Goal: Check status: Check status

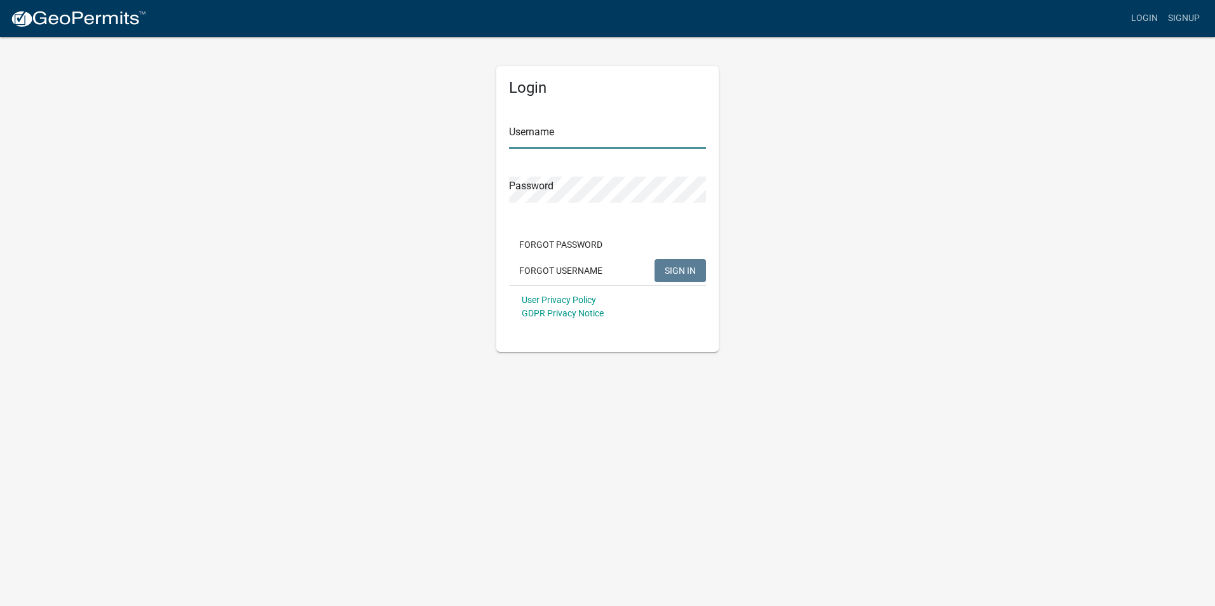
type input "Waseca23"
click at [670, 267] on span "SIGN IN" at bounding box center [680, 270] width 31 height 10
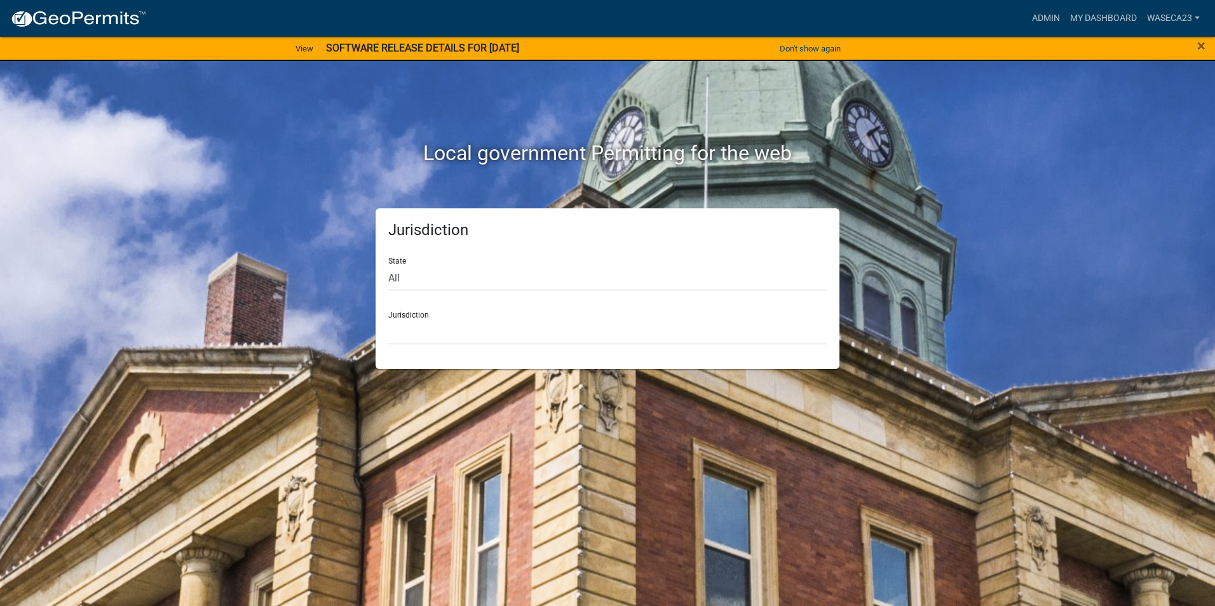
click at [477, 318] on div "Jurisdiction [GEOGRAPHIC_DATA], [US_STATE] [GEOGRAPHIC_DATA], [US_STATE][PERSON…" at bounding box center [607, 323] width 438 height 44
click at [393, 317] on div "Jurisdiction [GEOGRAPHIC_DATA], [US_STATE] [GEOGRAPHIC_DATA], [US_STATE][PERSON…" at bounding box center [607, 323] width 438 height 44
click at [401, 281] on select "All [US_STATE] [US_STATE] [US_STATE] [US_STATE] [US_STATE] [US_STATE] [US_STATE…" at bounding box center [607, 278] width 438 height 26
select select "[US_STATE]"
click at [388, 265] on select "All [US_STATE] [US_STATE] [US_STATE] [US_STATE] [US_STATE] [US_STATE] [US_STATE…" at bounding box center [607, 278] width 438 height 26
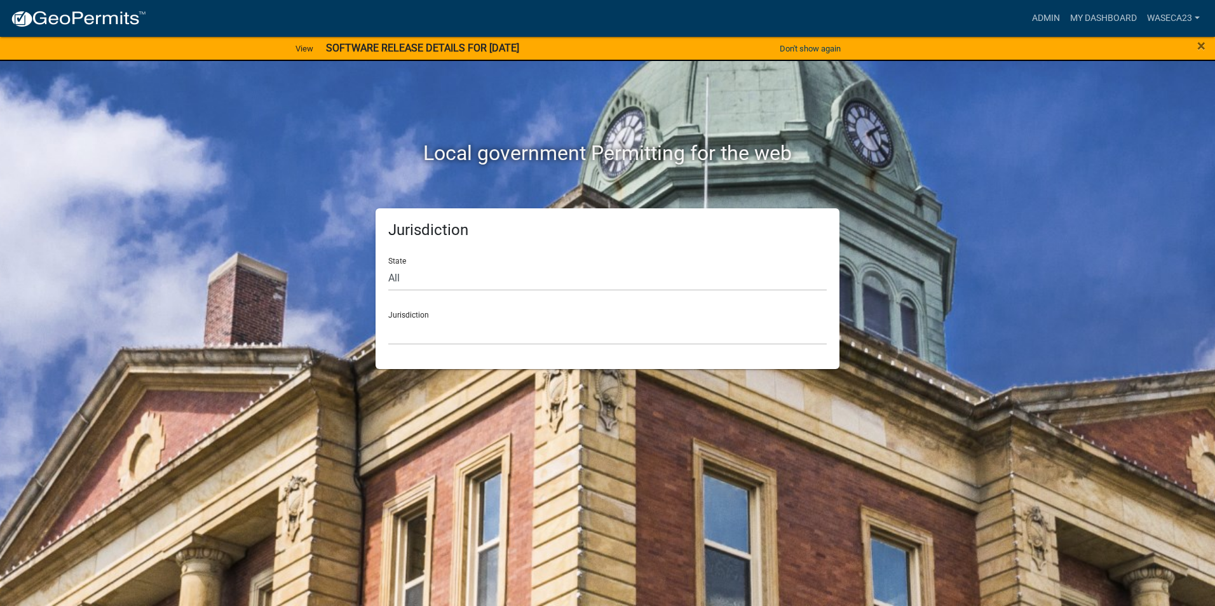
click at [464, 316] on div "Jurisdiction [GEOGRAPHIC_DATA], [US_STATE] [GEOGRAPHIC_DATA], [US_STATE] [GEOGR…" at bounding box center [607, 323] width 438 height 44
click at [460, 330] on select "[GEOGRAPHIC_DATA], [US_STATE] [GEOGRAPHIC_DATA], [US_STATE] [GEOGRAPHIC_DATA], …" at bounding box center [607, 332] width 438 height 26
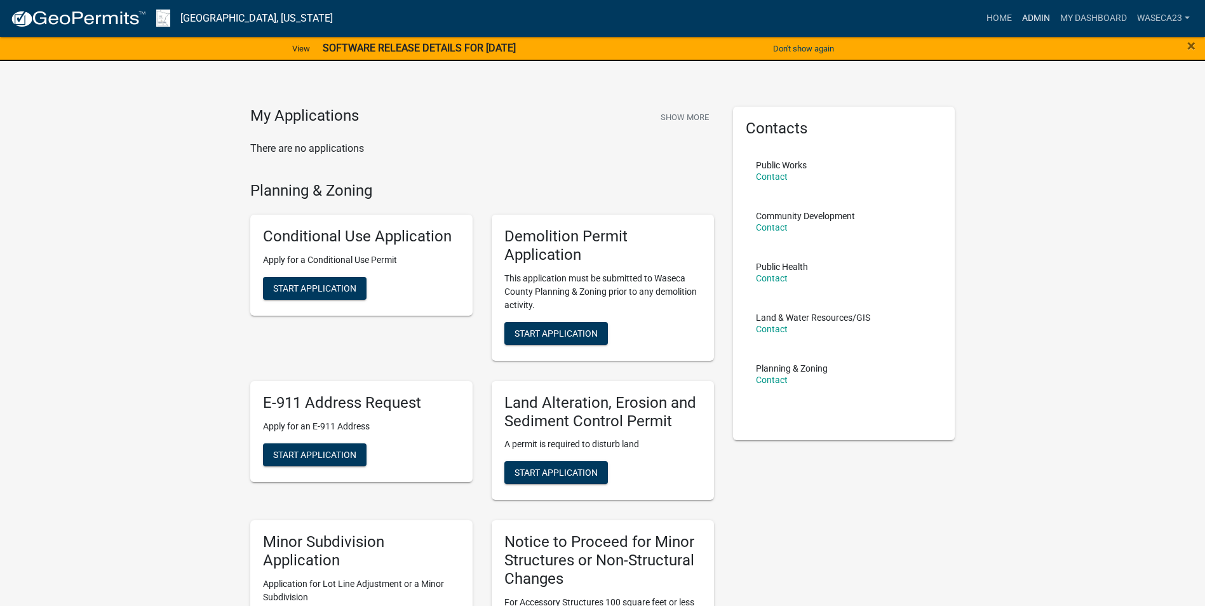
click at [1038, 13] on link "Admin" at bounding box center [1036, 18] width 38 height 24
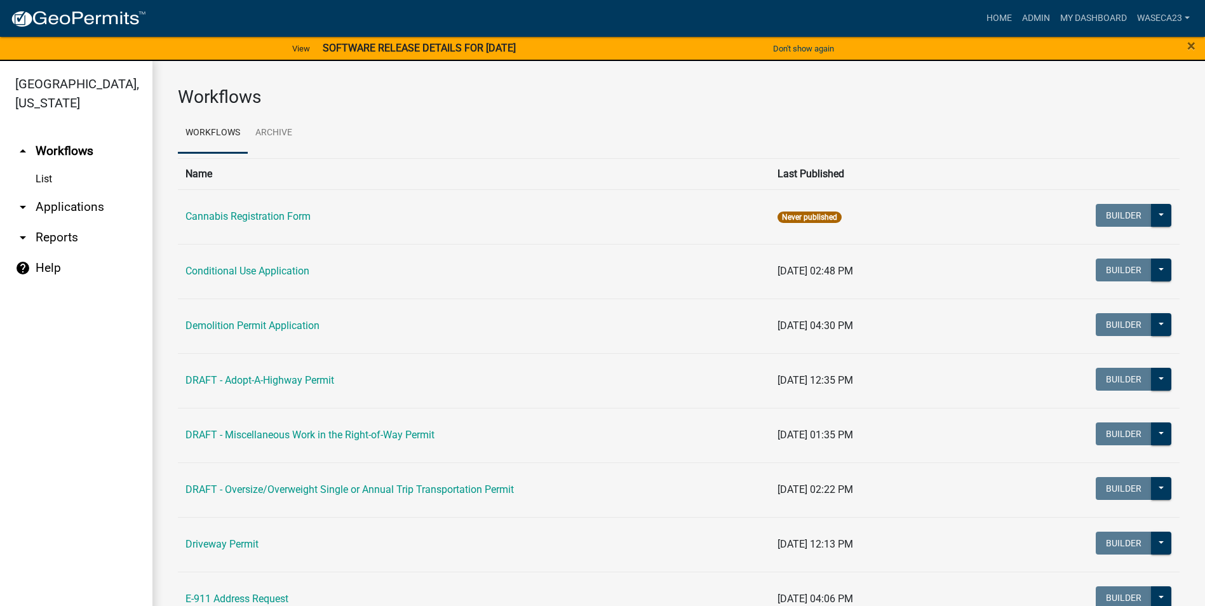
click at [50, 181] on link "List" at bounding box center [76, 178] width 152 height 25
click at [73, 209] on link "arrow_drop_down Applications" at bounding box center [76, 207] width 152 height 30
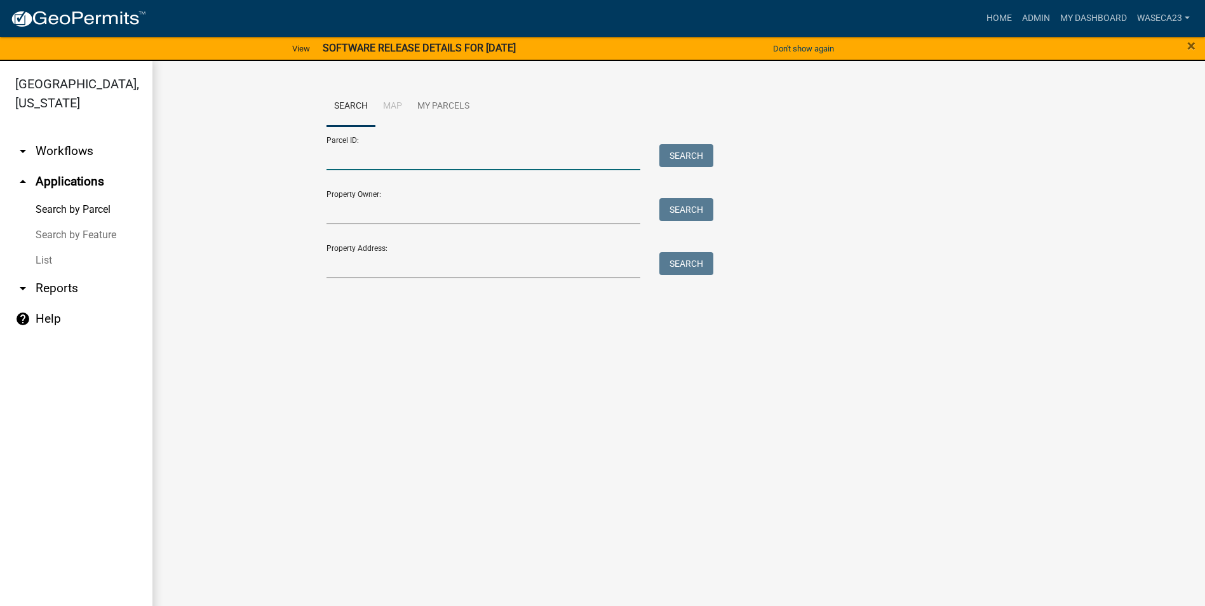
click at [409, 159] on input "Parcel ID:" at bounding box center [484, 157] width 315 height 26
type input "122510950"
click at [709, 155] on button "Search" at bounding box center [687, 155] width 54 height 23
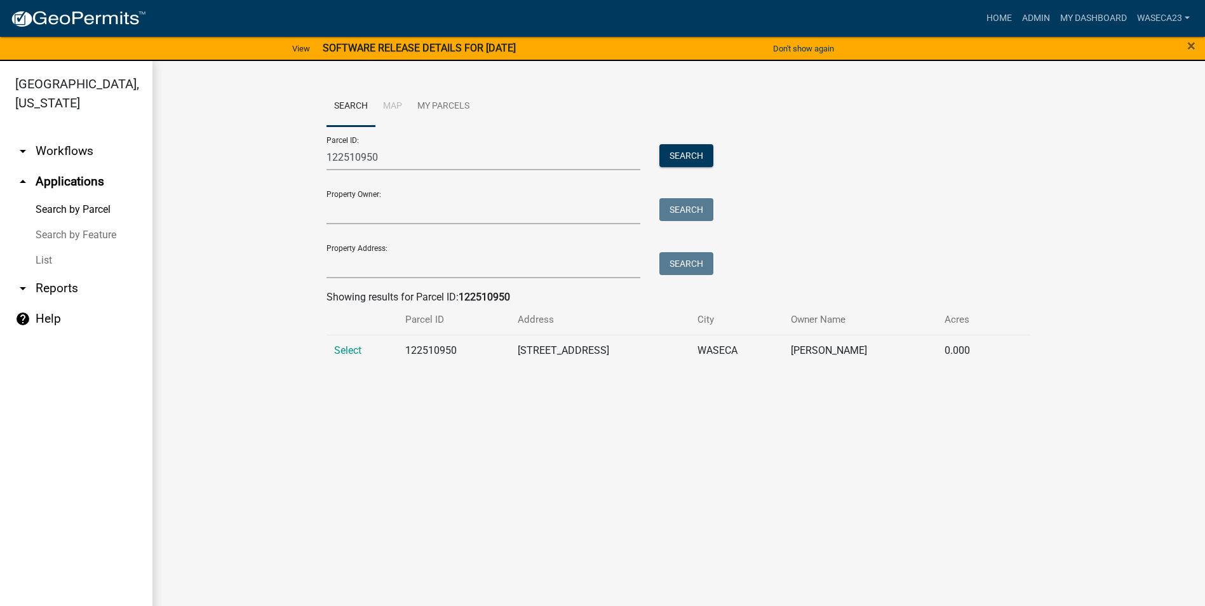
click at [347, 347] on span "Select" at bounding box center [347, 350] width 27 height 12
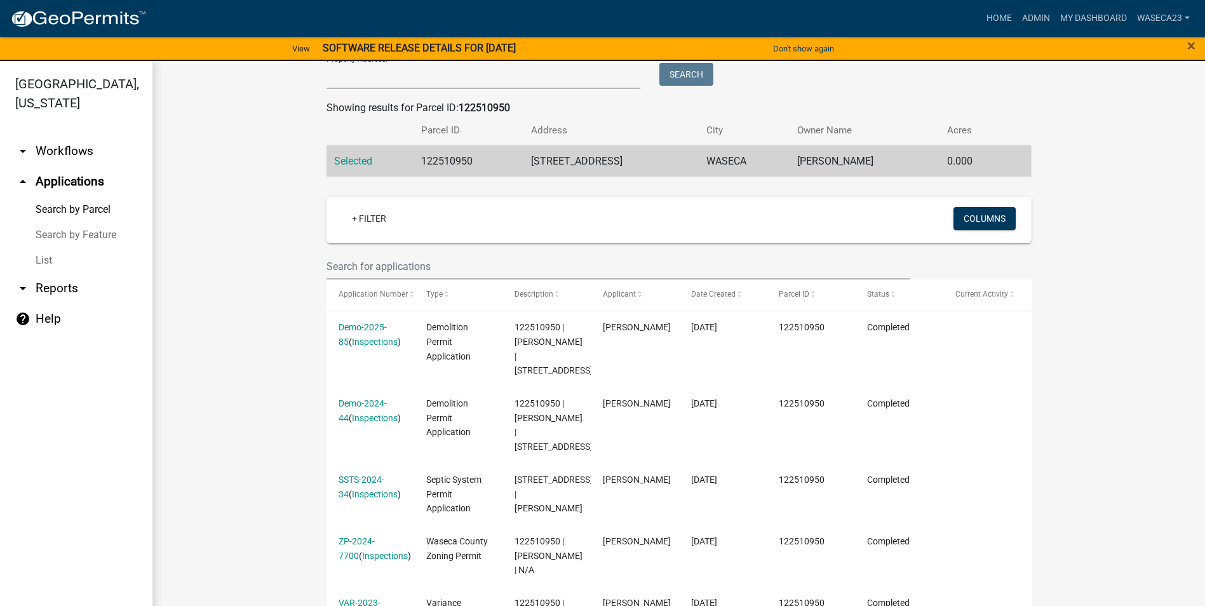
scroll to position [191, 0]
click at [357, 327] on link "Demo-2025-85" at bounding box center [363, 333] width 48 height 25
click at [357, 327] on body "Internet Explorer does NOT work with GeoPermits. Get a new browser for more sec…" at bounding box center [607, 303] width 1215 height 606
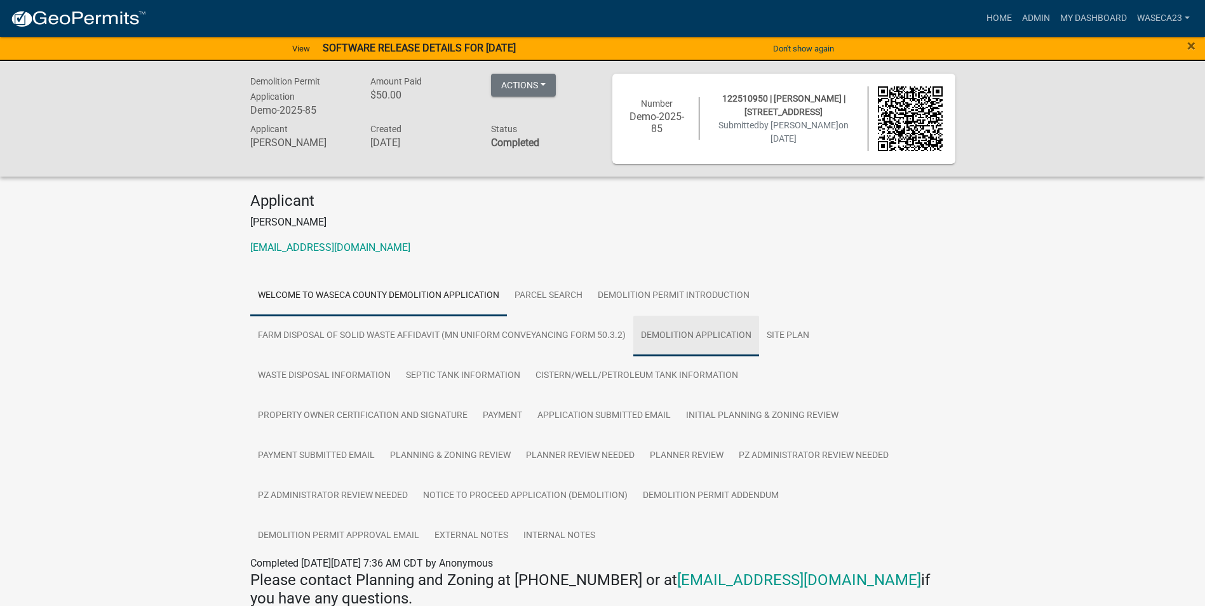
click at [728, 334] on link "Demolition Application" at bounding box center [696, 336] width 126 height 41
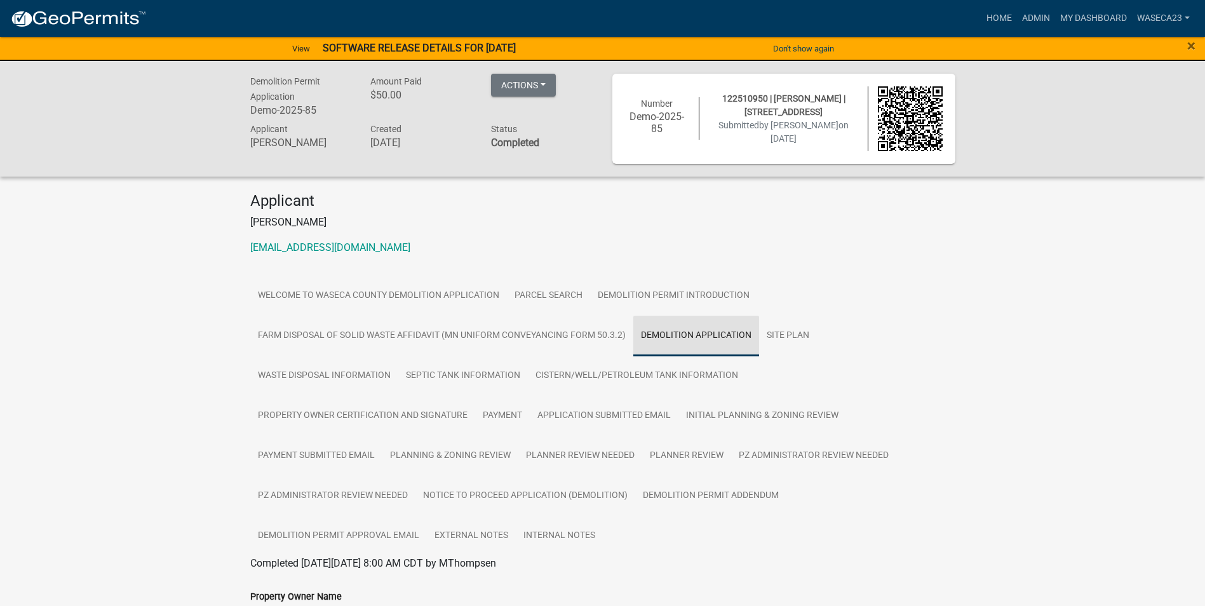
click at [728, 334] on link "Demolition Application" at bounding box center [696, 336] width 126 height 41
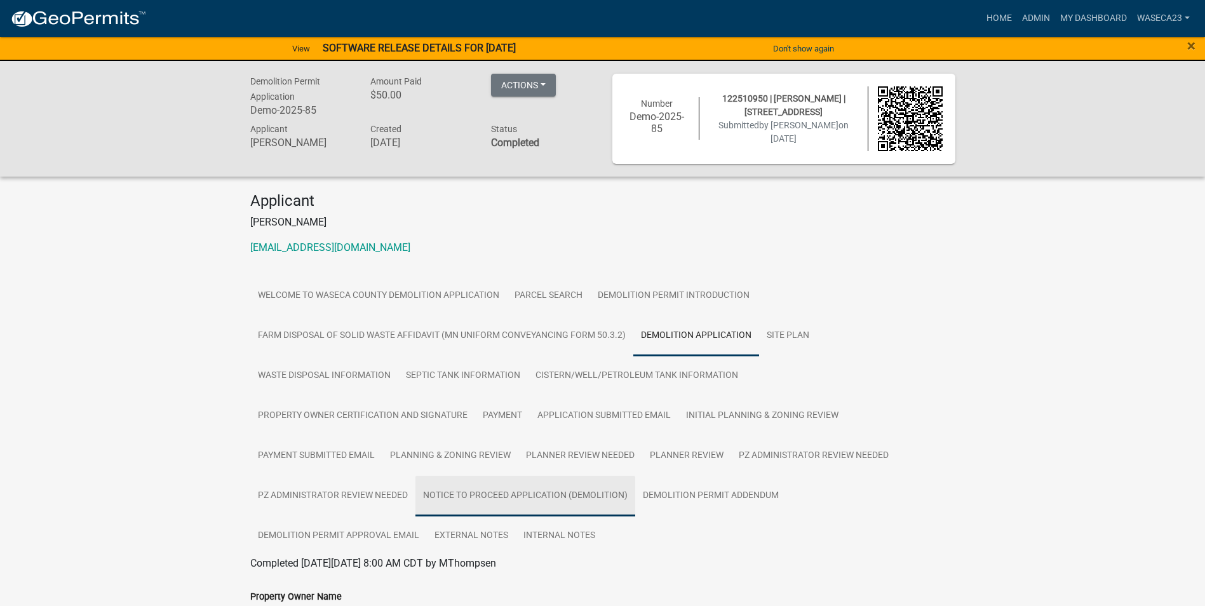
click at [493, 494] on link "Notice to Proceed Application (Demolition)" at bounding box center [526, 496] width 220 height 41
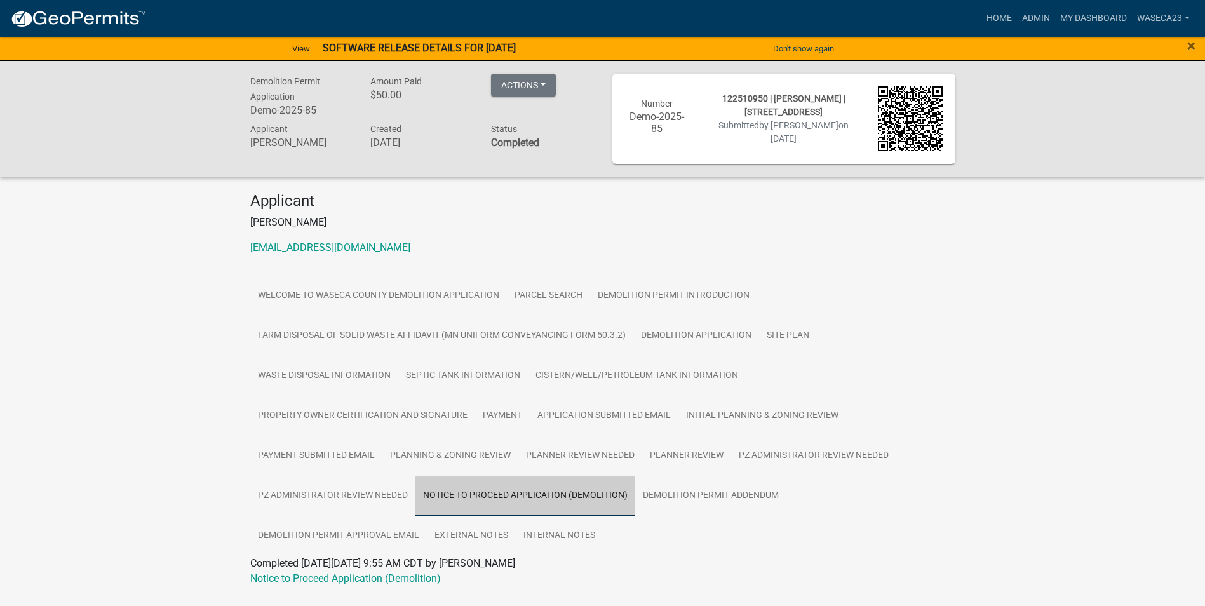
click at [493, 494] on link "Notice to Proceed Application (Demolition)" at bounding box center [526, 496] width 220 height 41
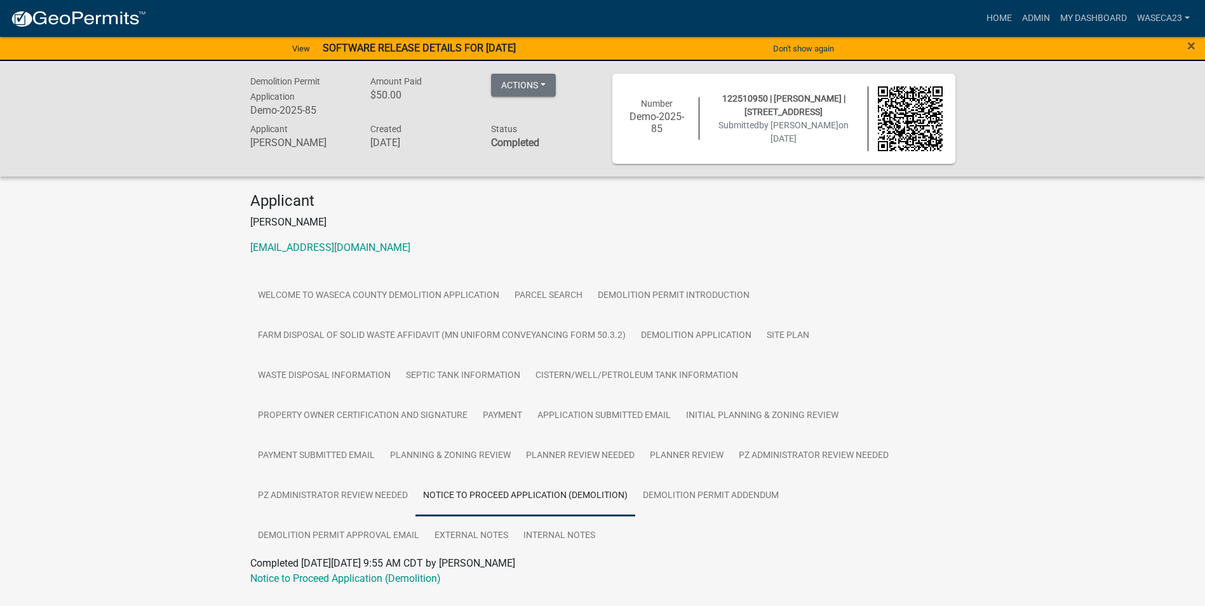
click at [493, 494] on link "Notice to Proceed Application (Demolition)" at bounding box center [526, 496] width 220 height 41
click at [362, 530] on link "Demolition Permit Approval Email" at bounding box center [338, 536] width 177 height 41
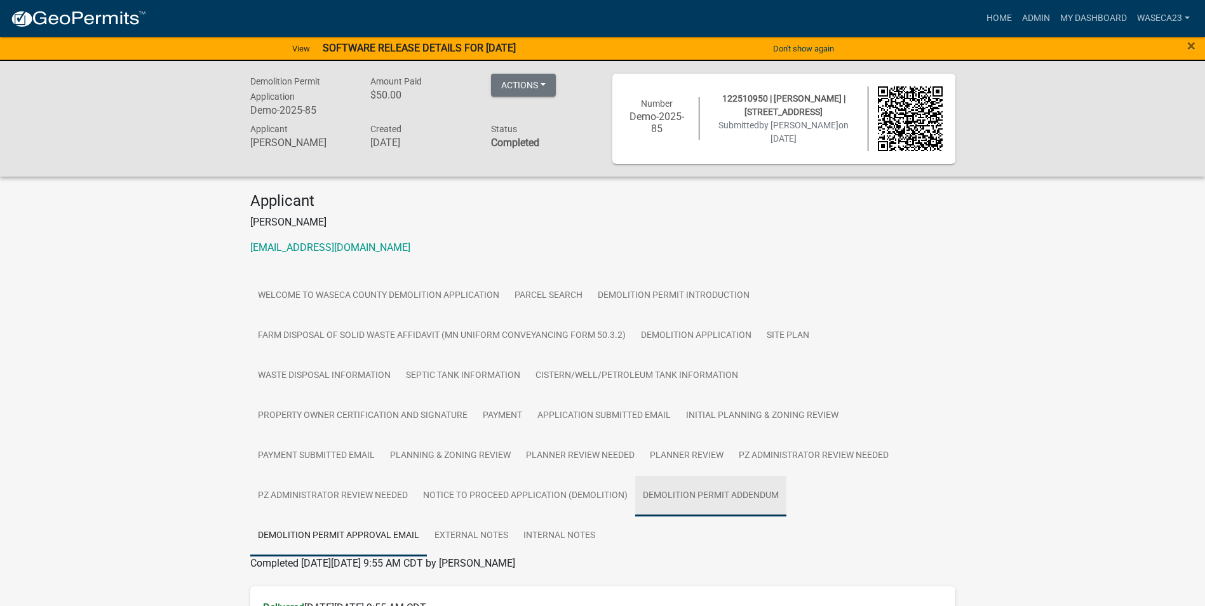
click at [715, 491] on link "Demolition Permit Addendum" at bounding box center [710, 496] width 151 height 41
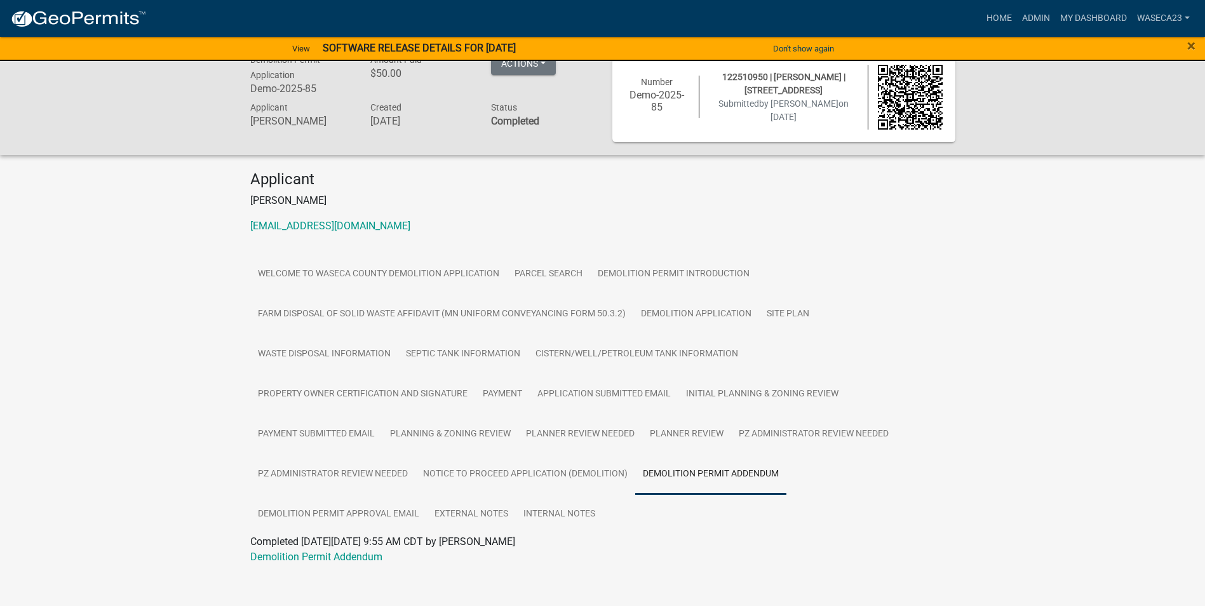
scroll to position [34, 0]
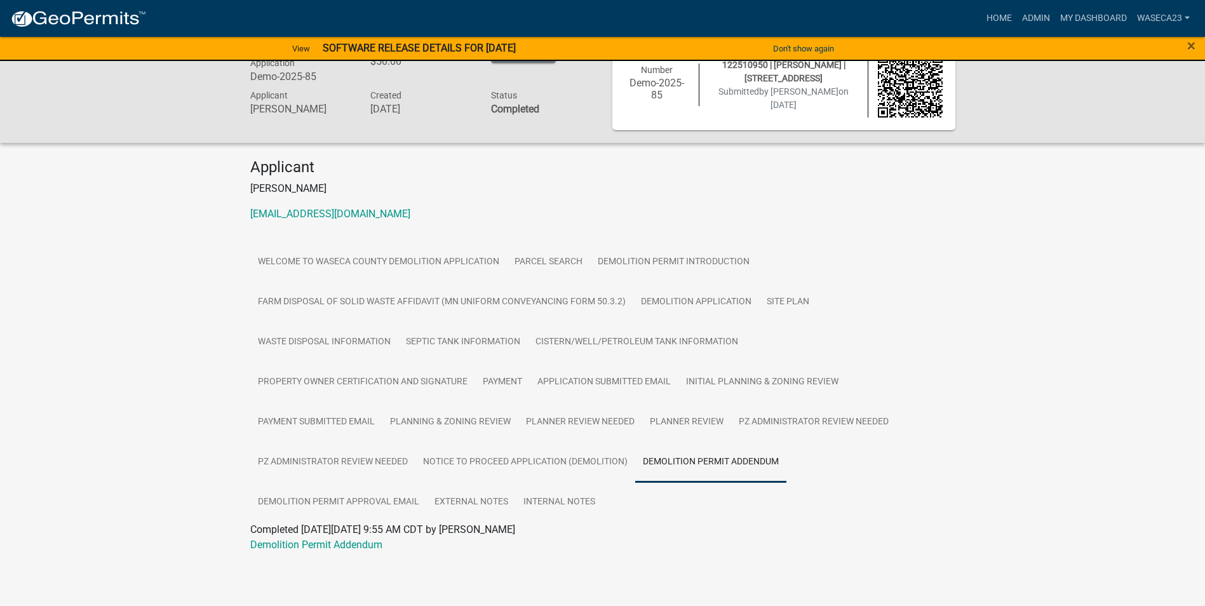
click at [327, 545] on link "Demolition Permit Addendum" at bounding box center [316, 545] width 132 height 12
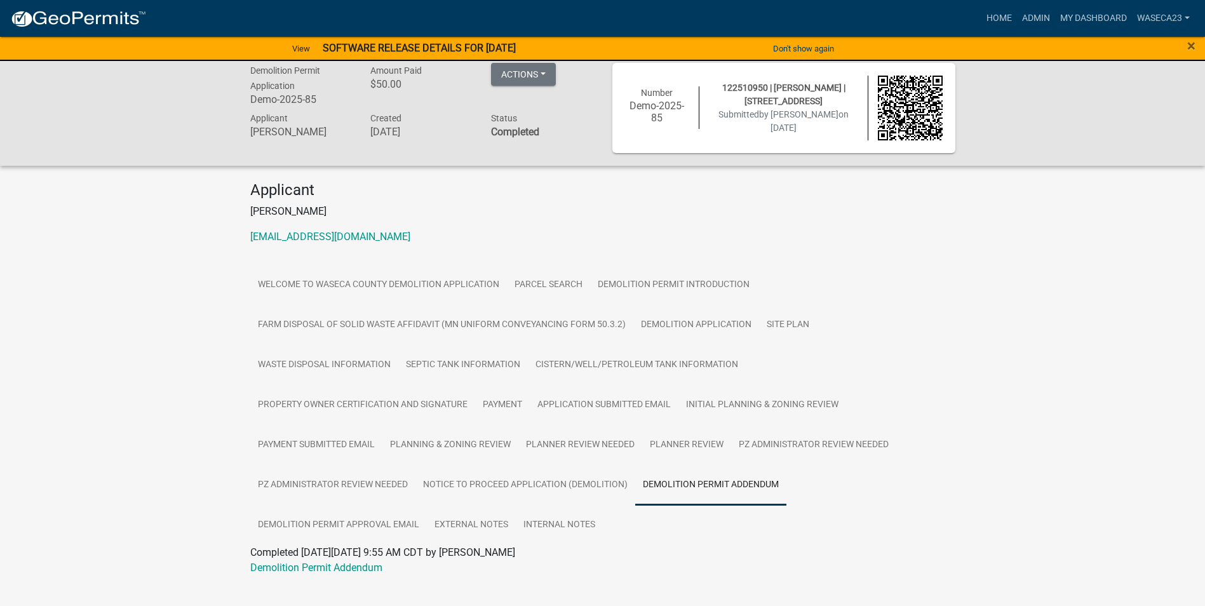
scroll to position [0, 0]
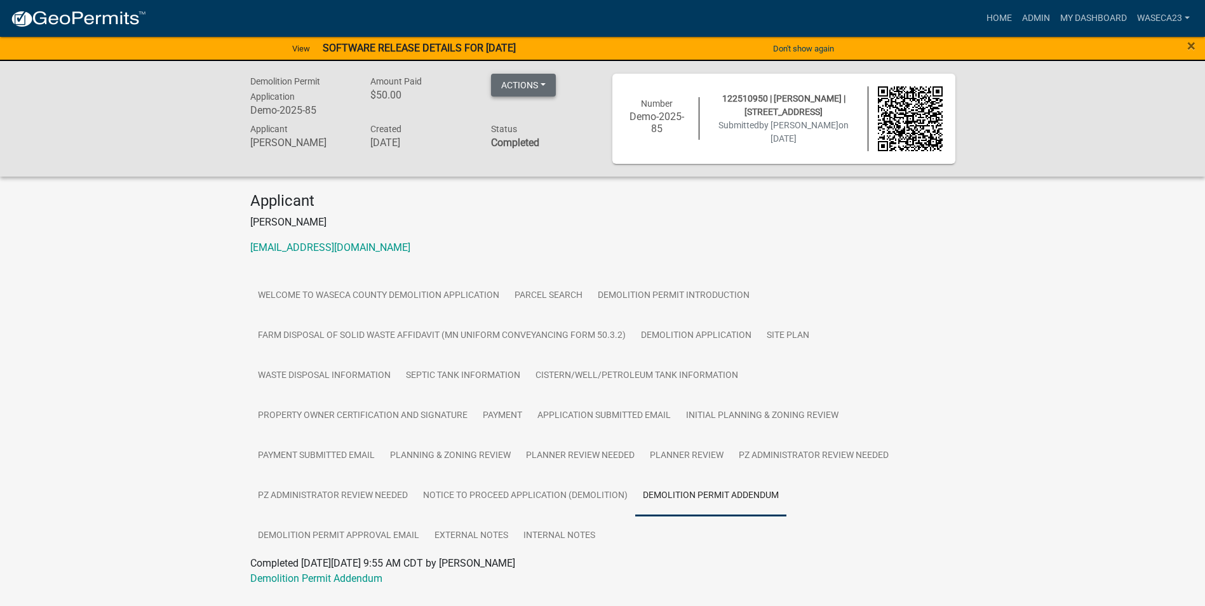
click at [541, 83] on button "Actions" at bounding box center [523, 85] width 65 height 23
